Goal: Information Seeking & Learning: Learn about a topic

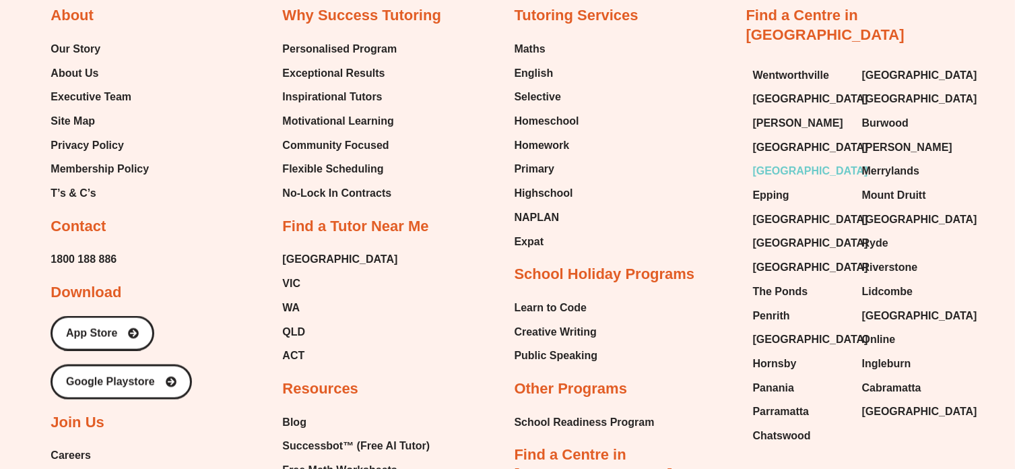
scroll to position [7222, 0]
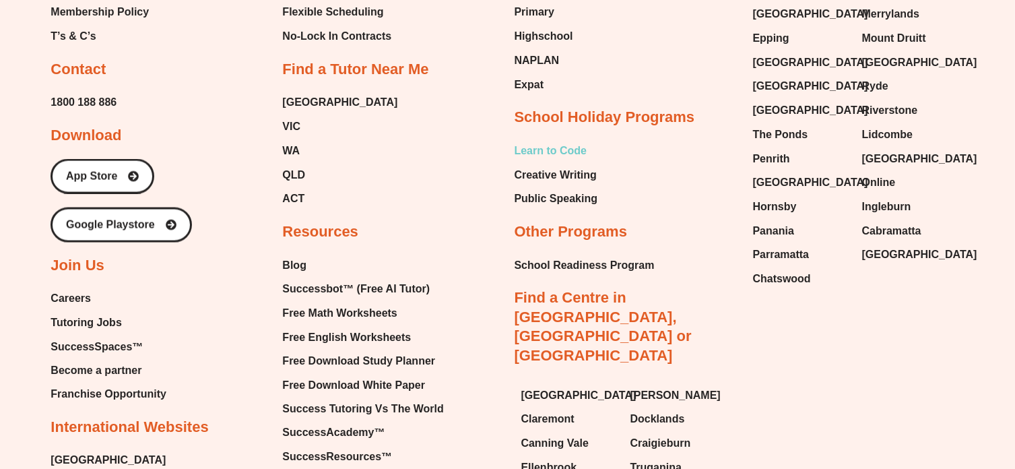
click at [539, 141] on span "Learn to Code" at bounding box center [551, 151] width 73 height 20
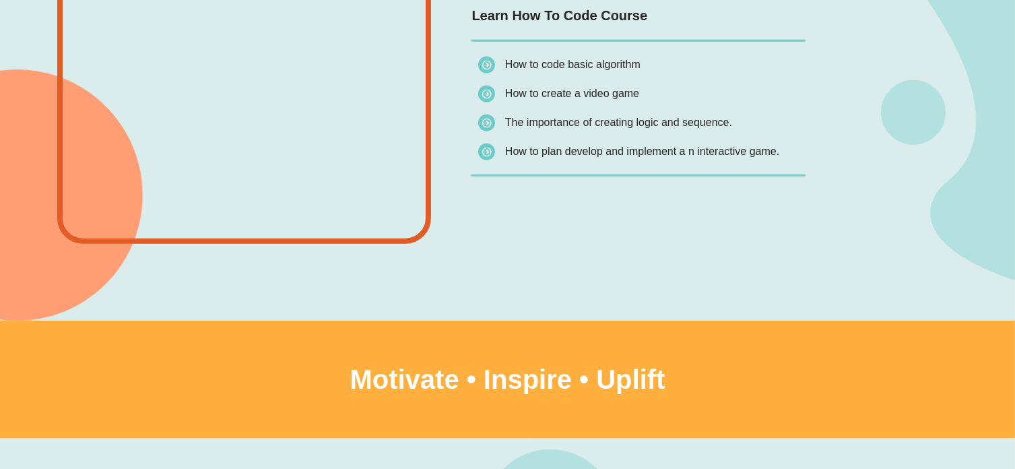
scroll to position [1482, 0]
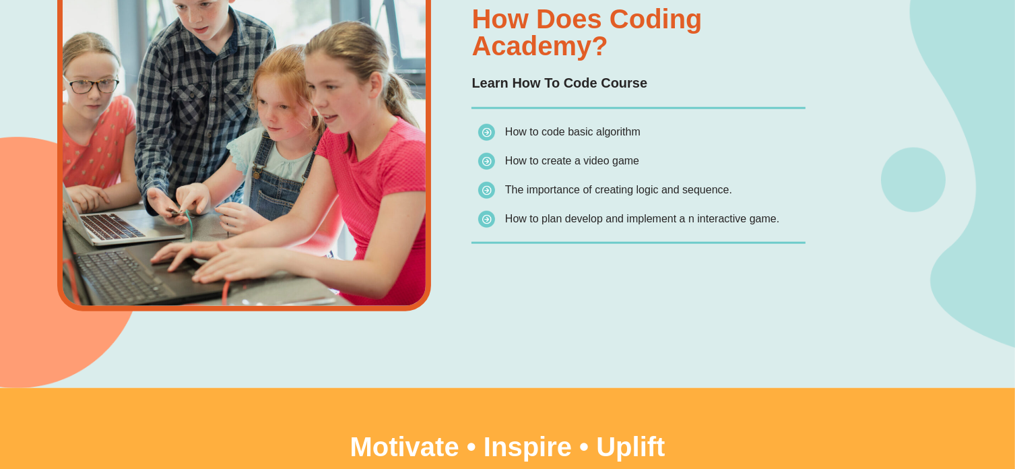
click at [557, 156] on span "How to create a video game" at bounding box center [572, 160] width 134 height 11
click at [590, 189] on span "The importance of creating logic and sequence." at bounding box center [618, 189] width 227 height 11
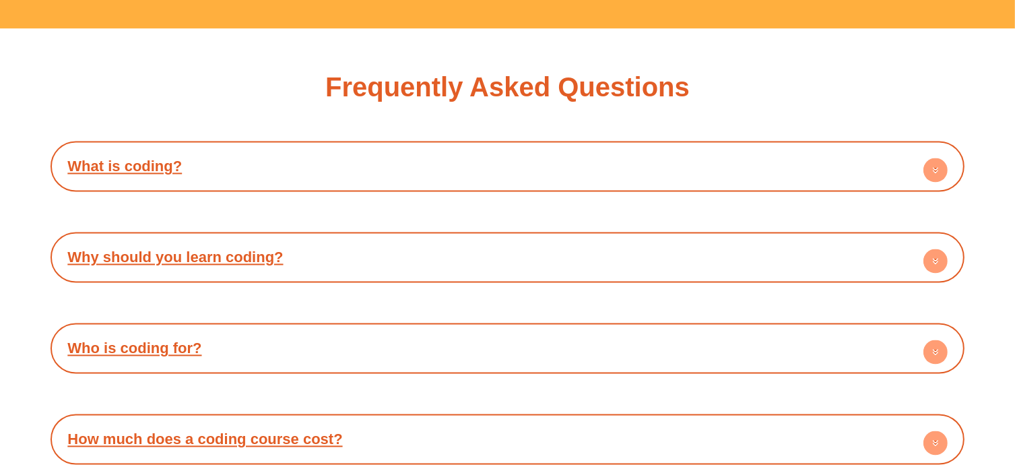
scroll to position [2695, 0]
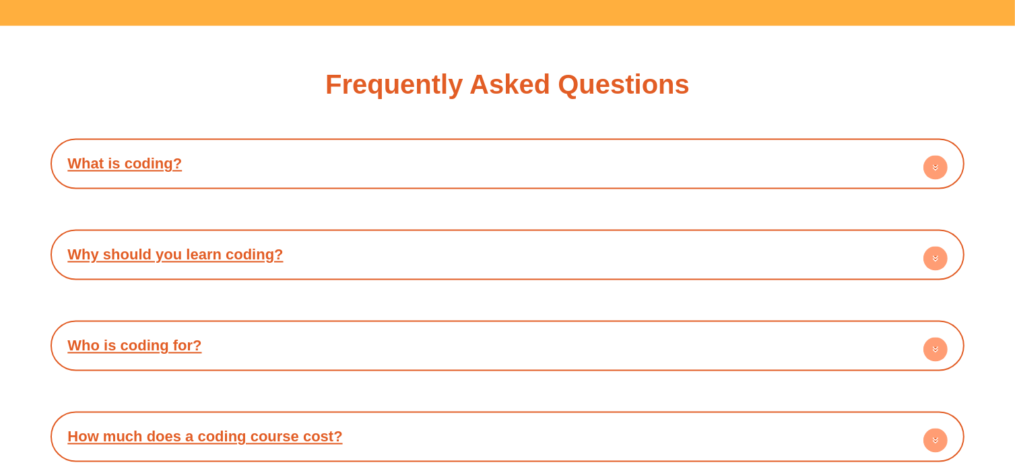
click at [627, 158] on div "What is coding?" at bounding box center [507, 163] width 900 height 37
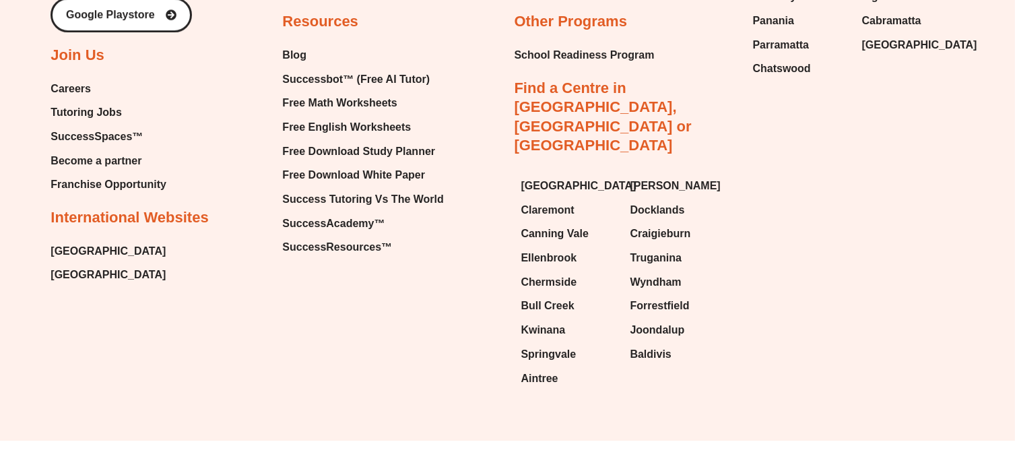
scroll to position [4169, 0]
